Goal: Information Seeking & Learning: Compare options

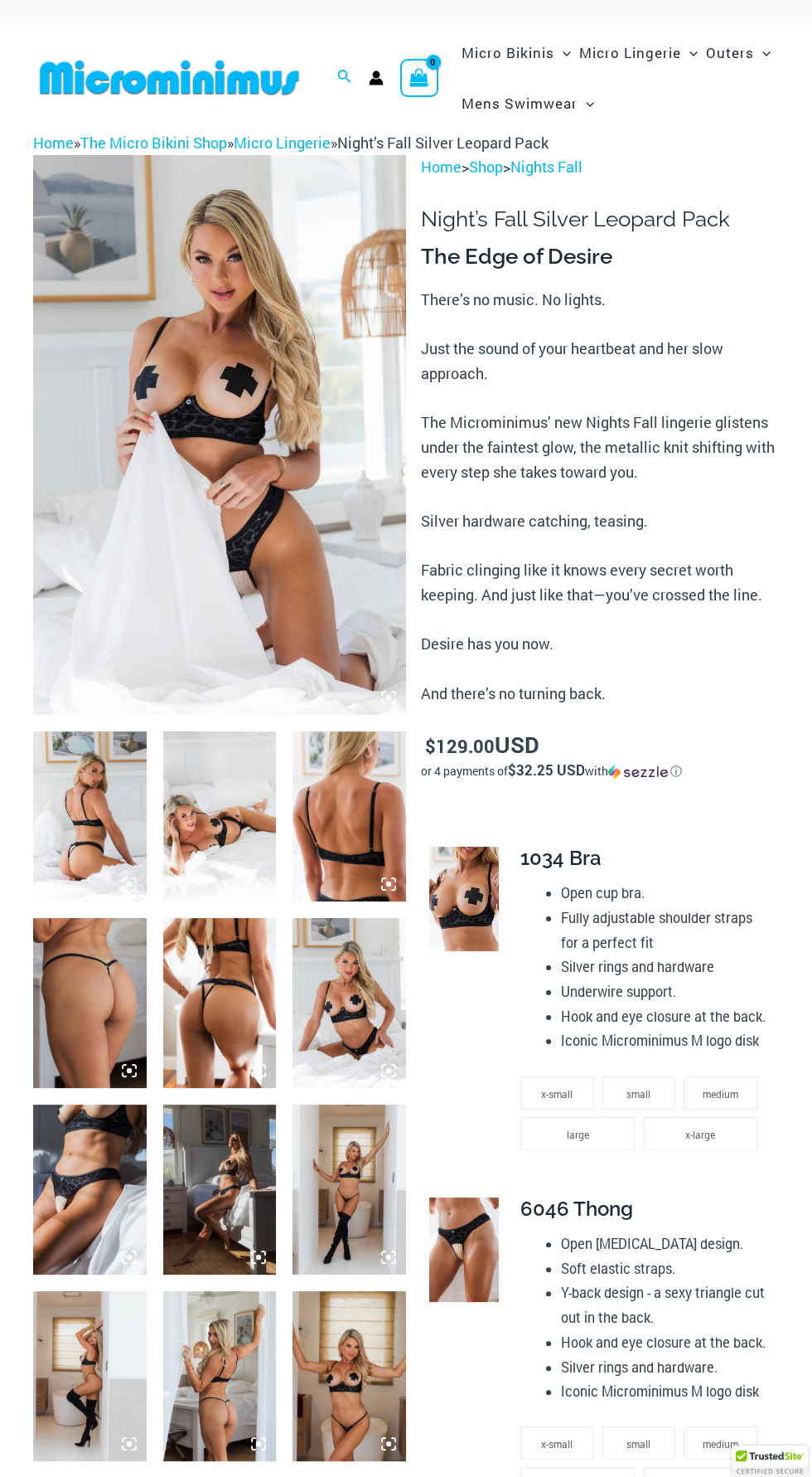
click at [262, 518] on img at bounding box center [220, 435] width 373 height 560
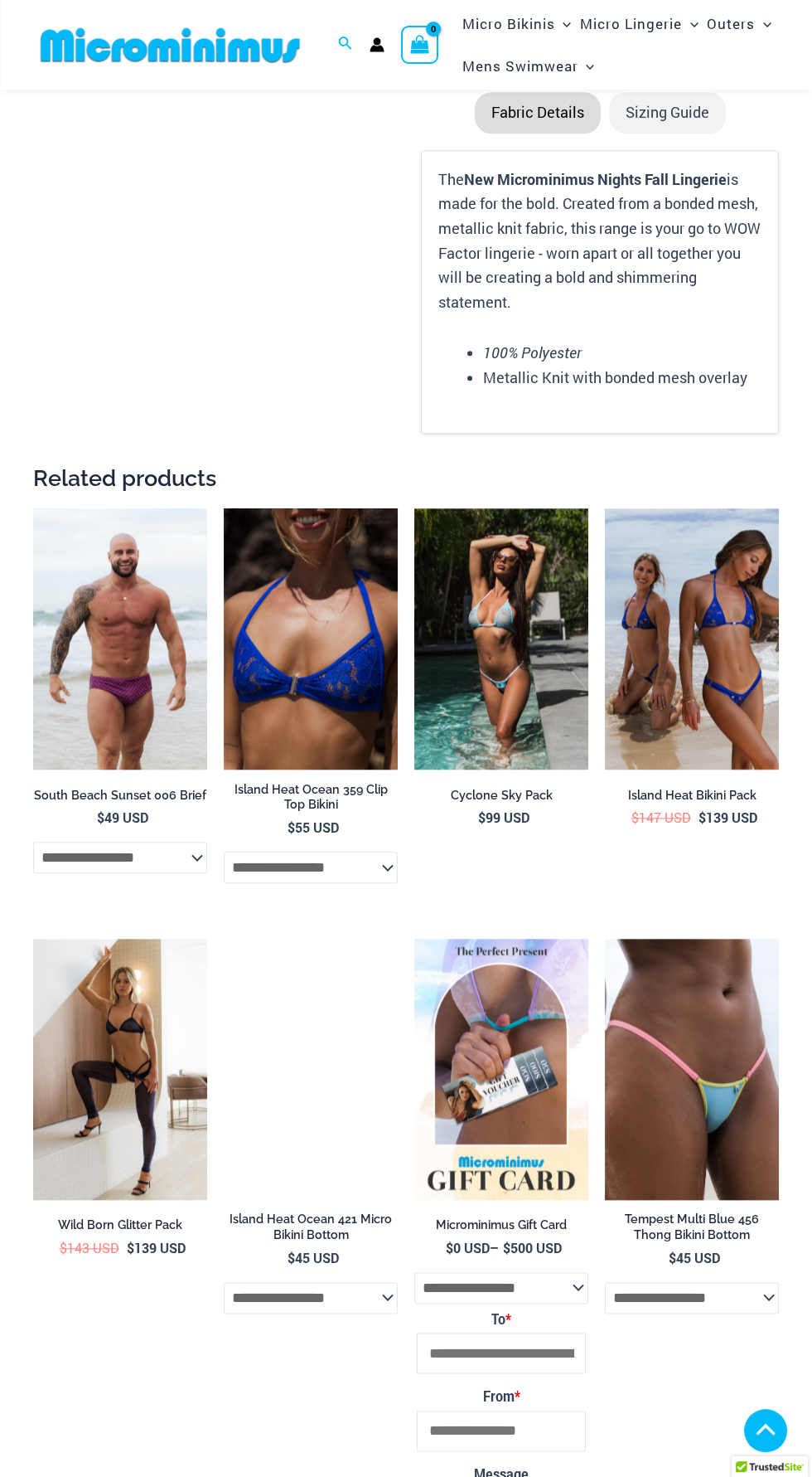
scroll to position [2317, 0]
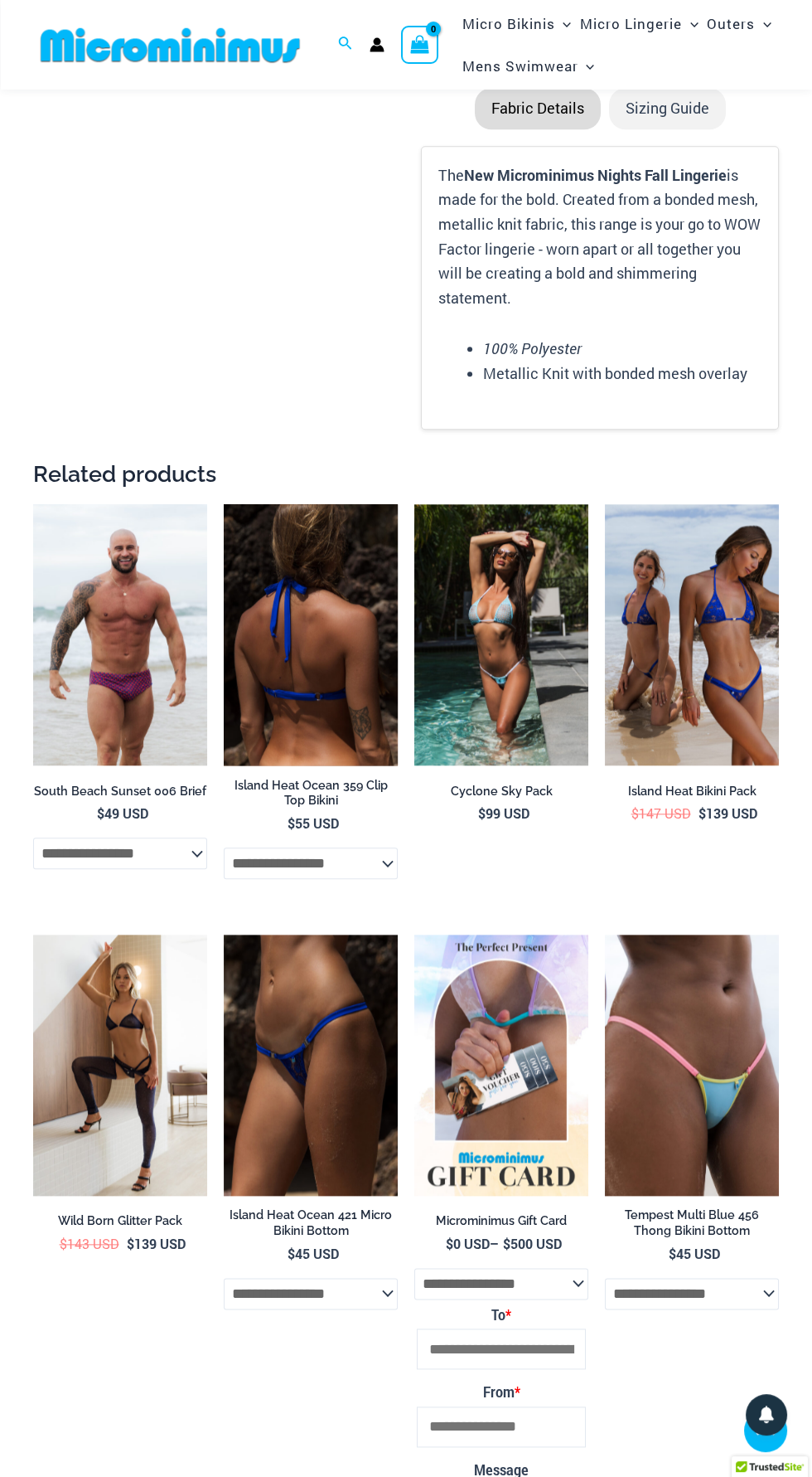
click at [327, 636] on img at bounding box center [310, 634] width 174 height 261
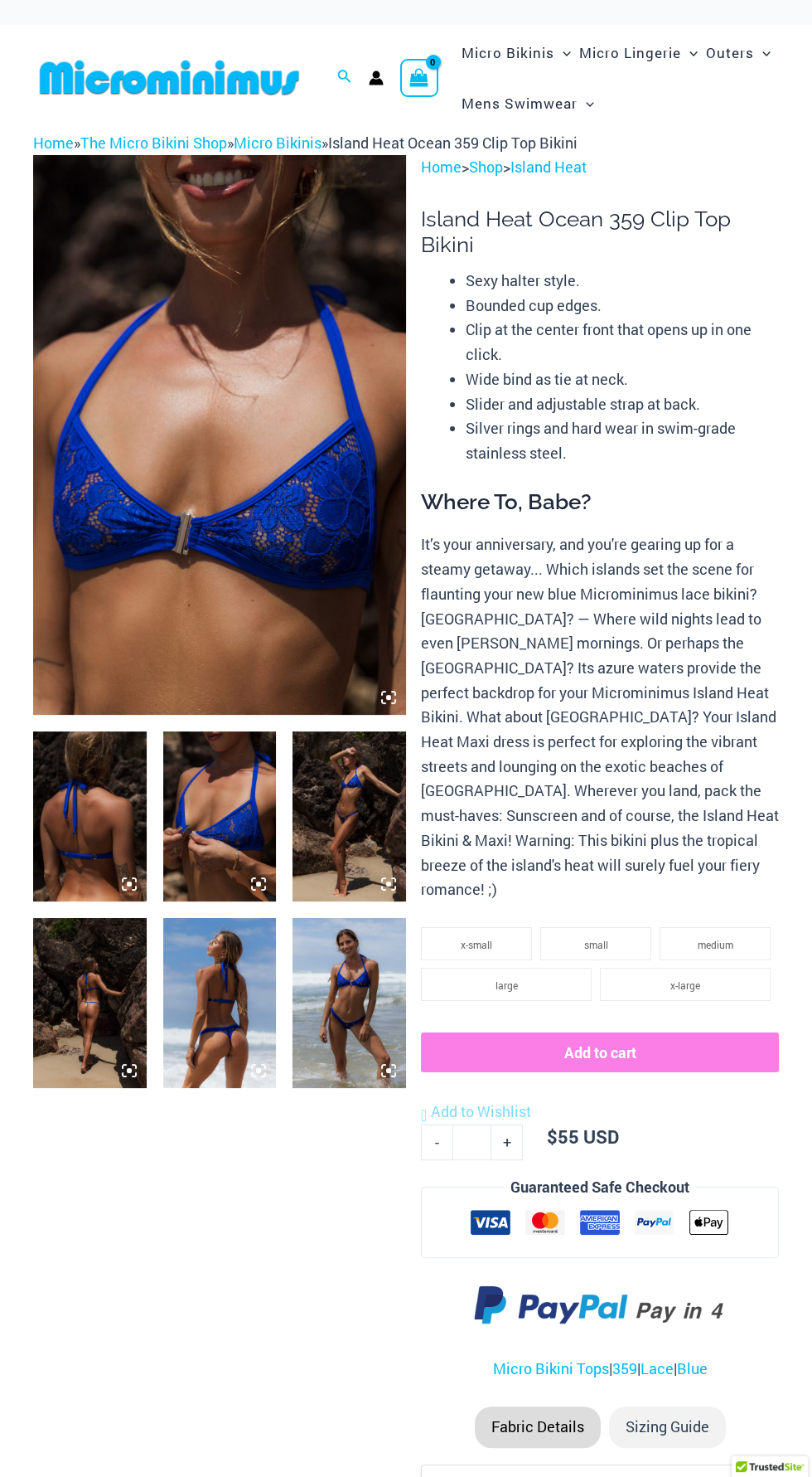
click at [266, 544] on img at bounding box center [220, 435] width 373 height 560
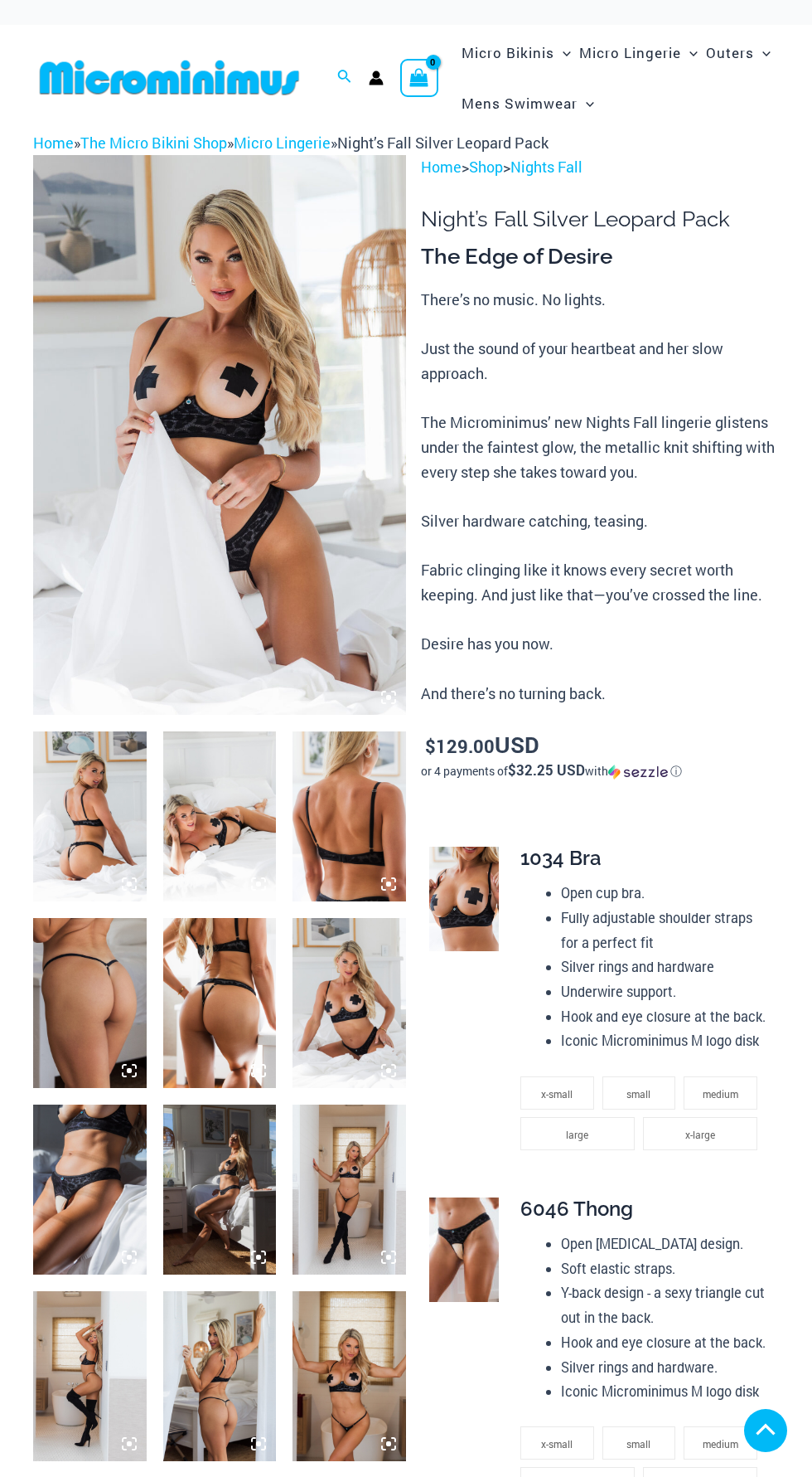
scroll to position [2494, 0]
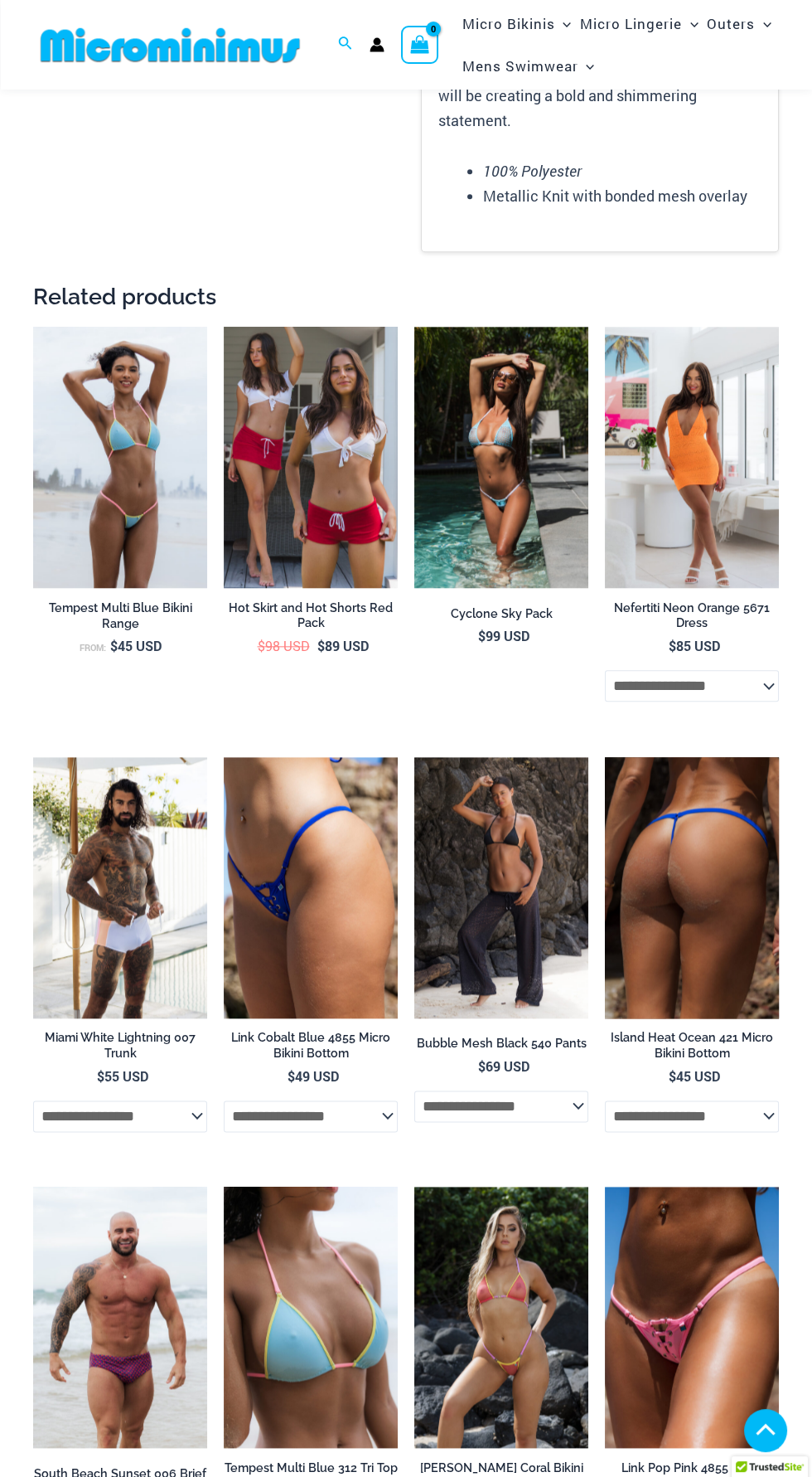
click at [703, 904] on img at bounding box center [692, 888] width 174 height 261
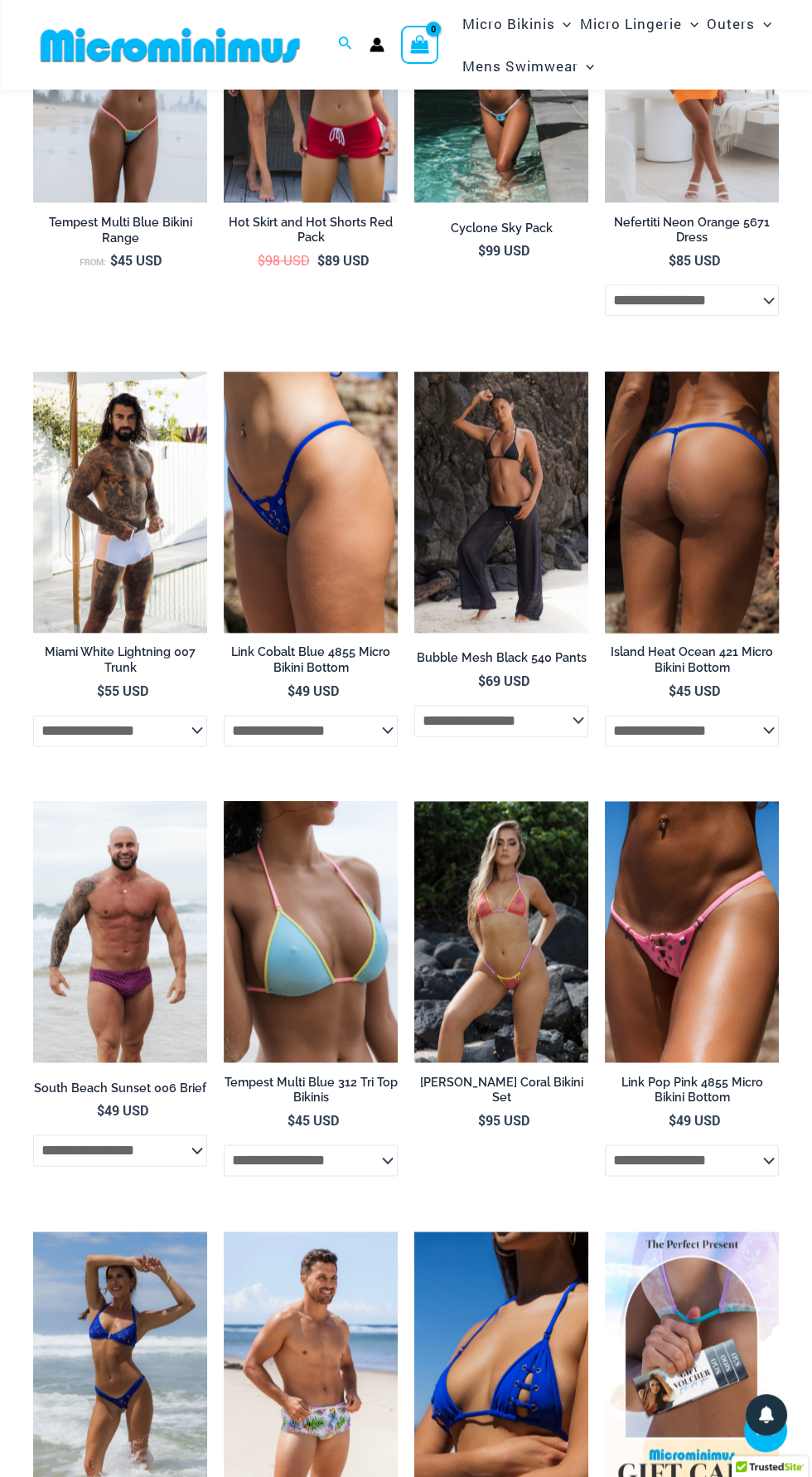
scroll to position [2880, 0]
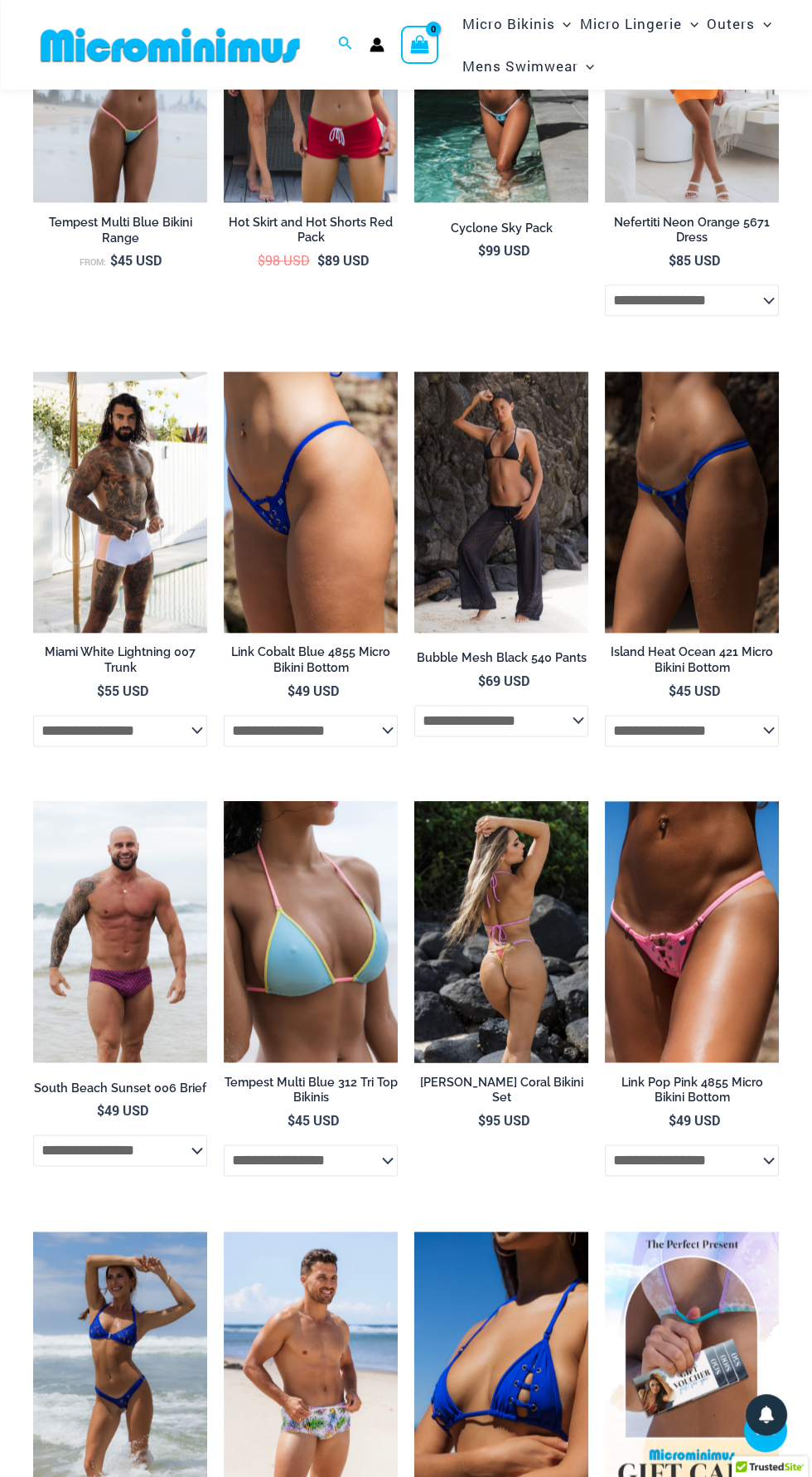
click at [525, 947] on img at bounding box center [501, 931] width 174 height 261
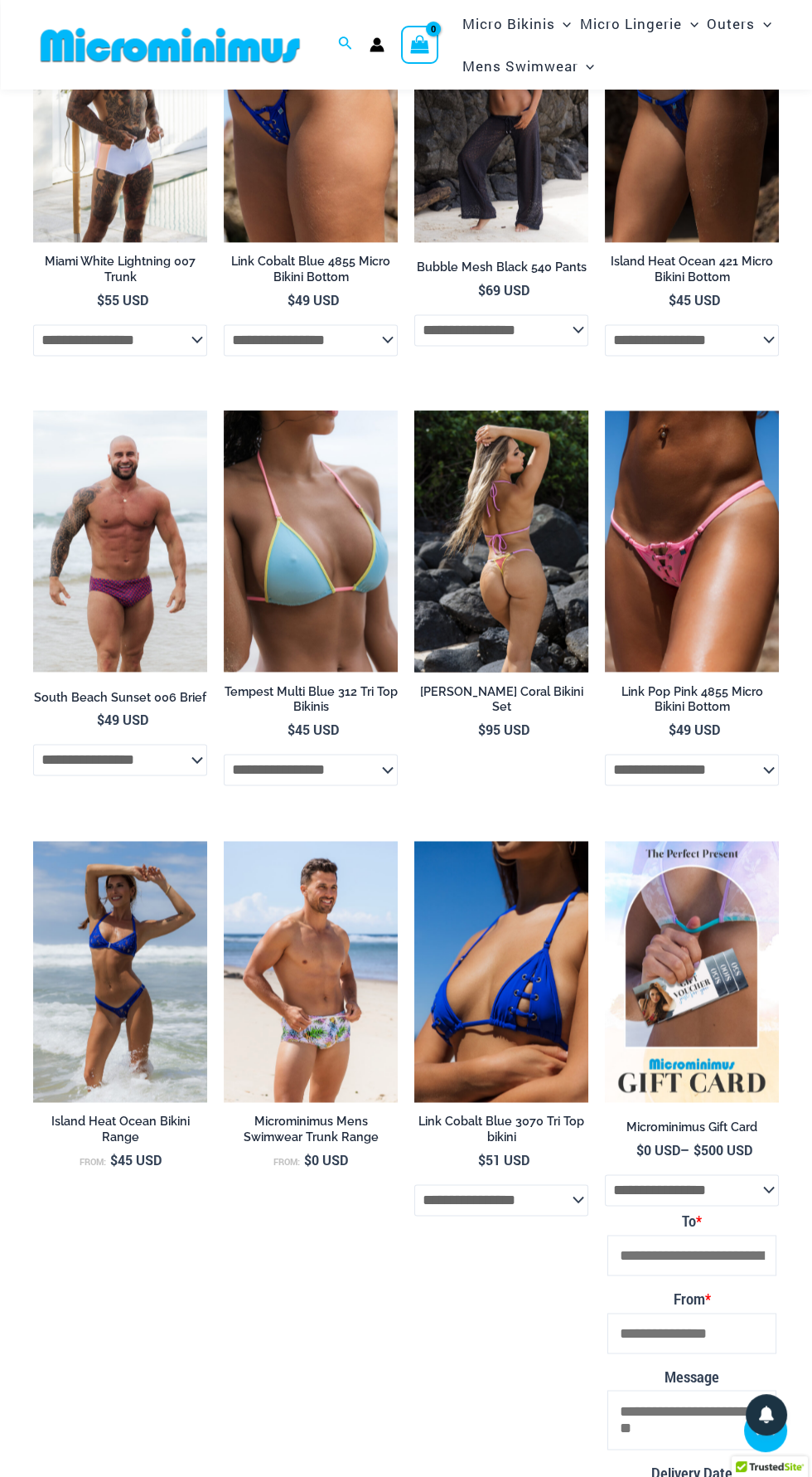
scroll to position [3296, 0]
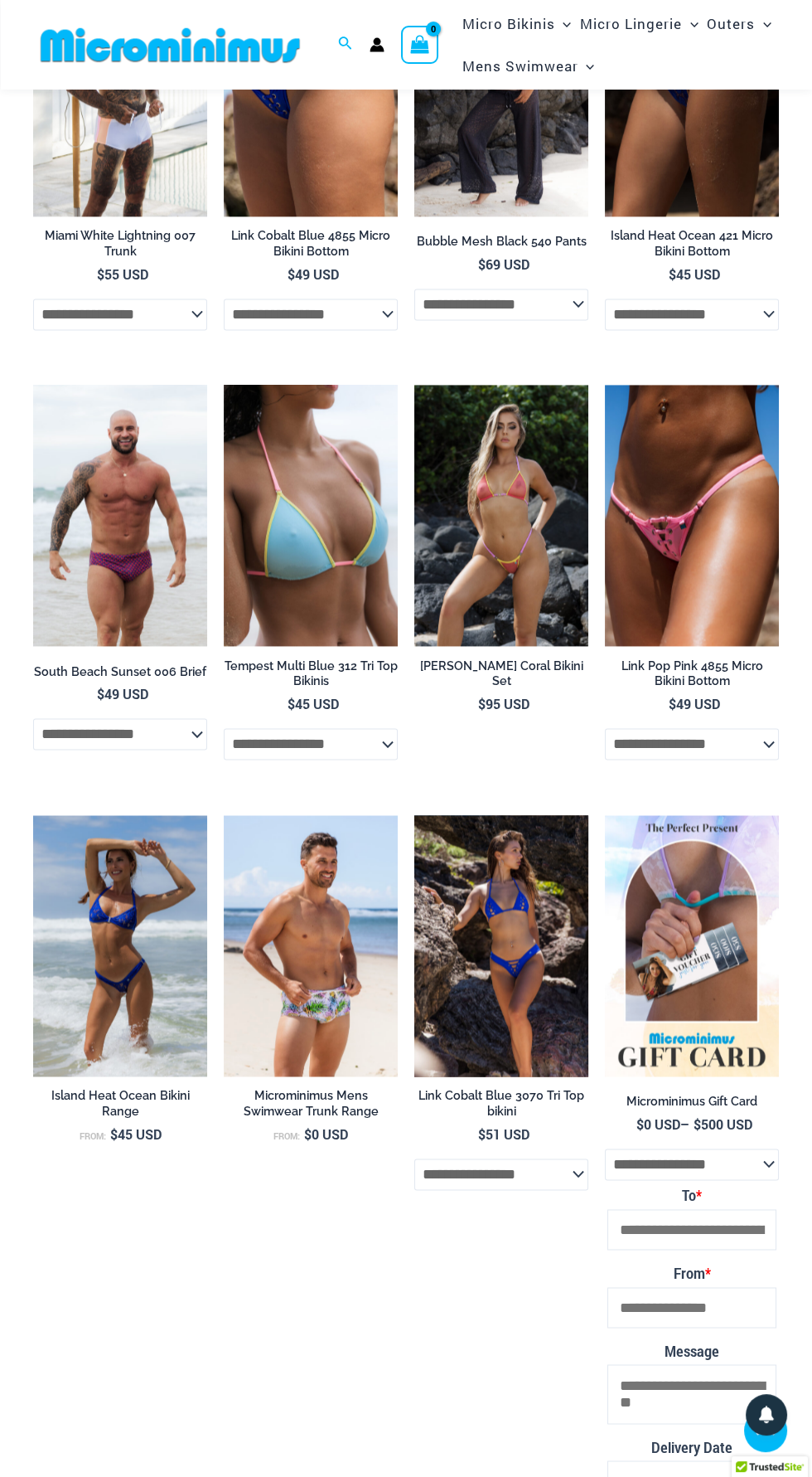
click at [515, 966] on img at bounding box center [501, 946] width 174 height 261
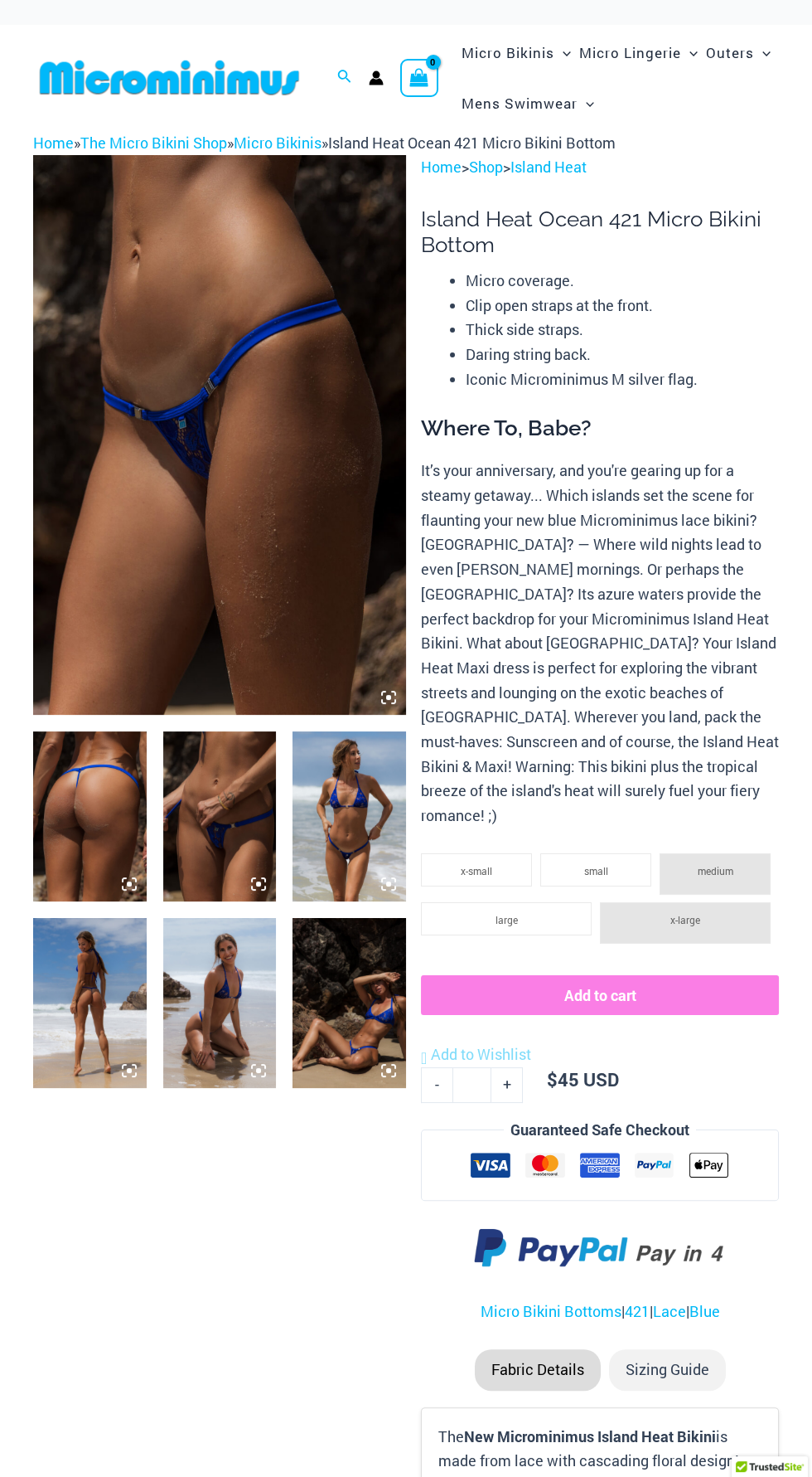
click at [266, 502] on img at bounding box center [220, 435] width 373 height 560
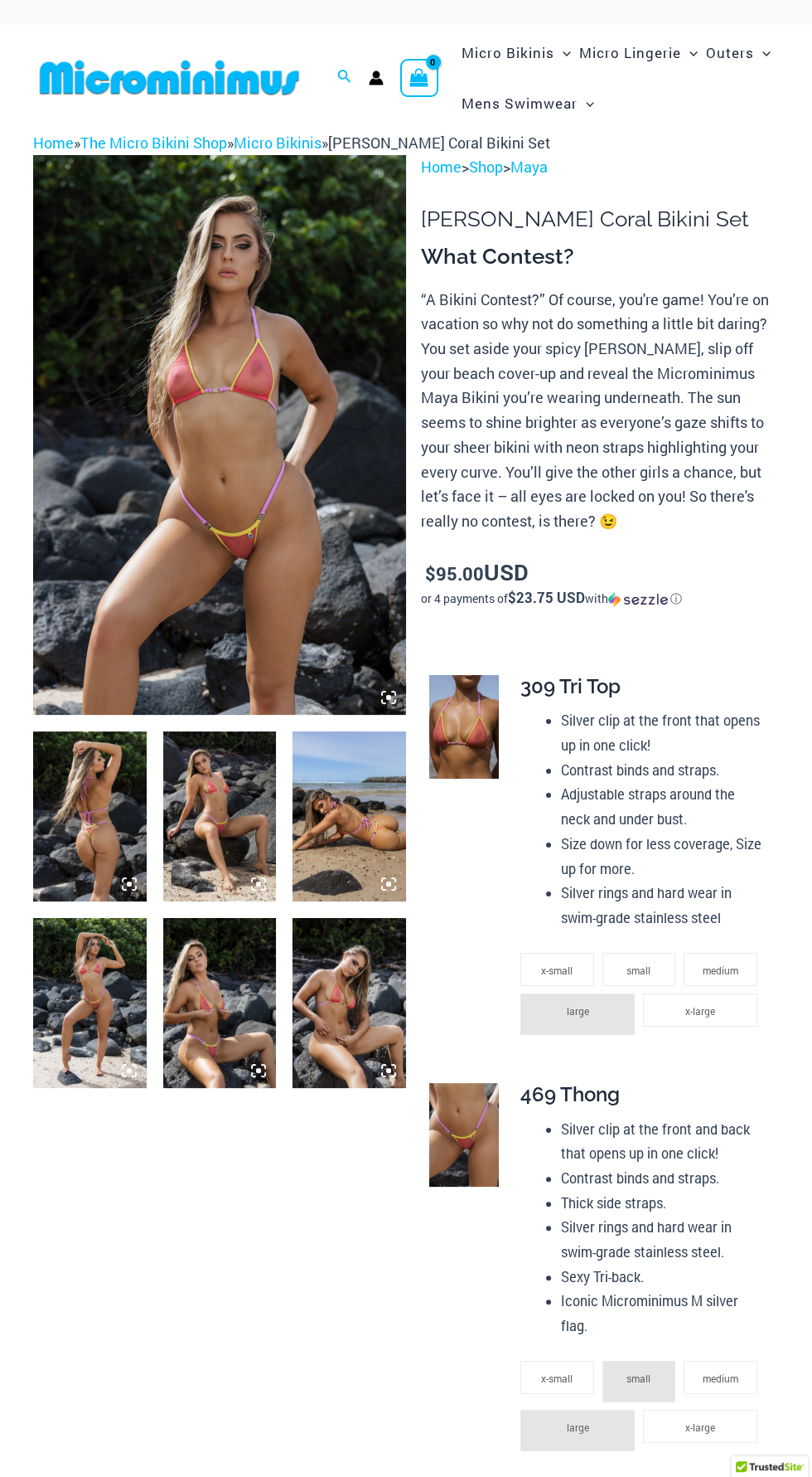
click at [287, 586] on img at bounding box center [220, 435] width 373 height 560
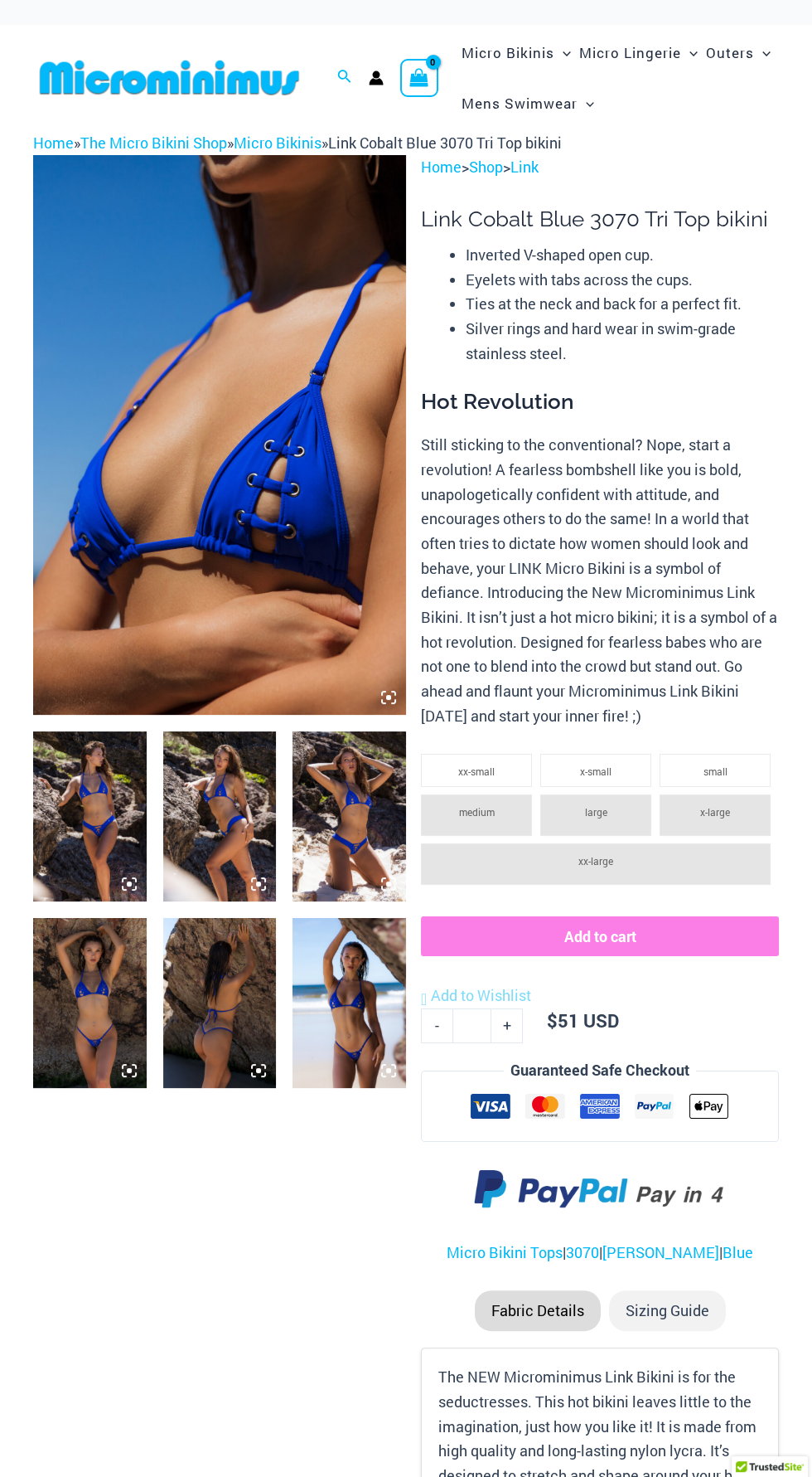
click at [314, 540] on img at bounding box center [220, 435] width 373 height 560
